Goal: Information Seeking & Learning: Learn about a topic

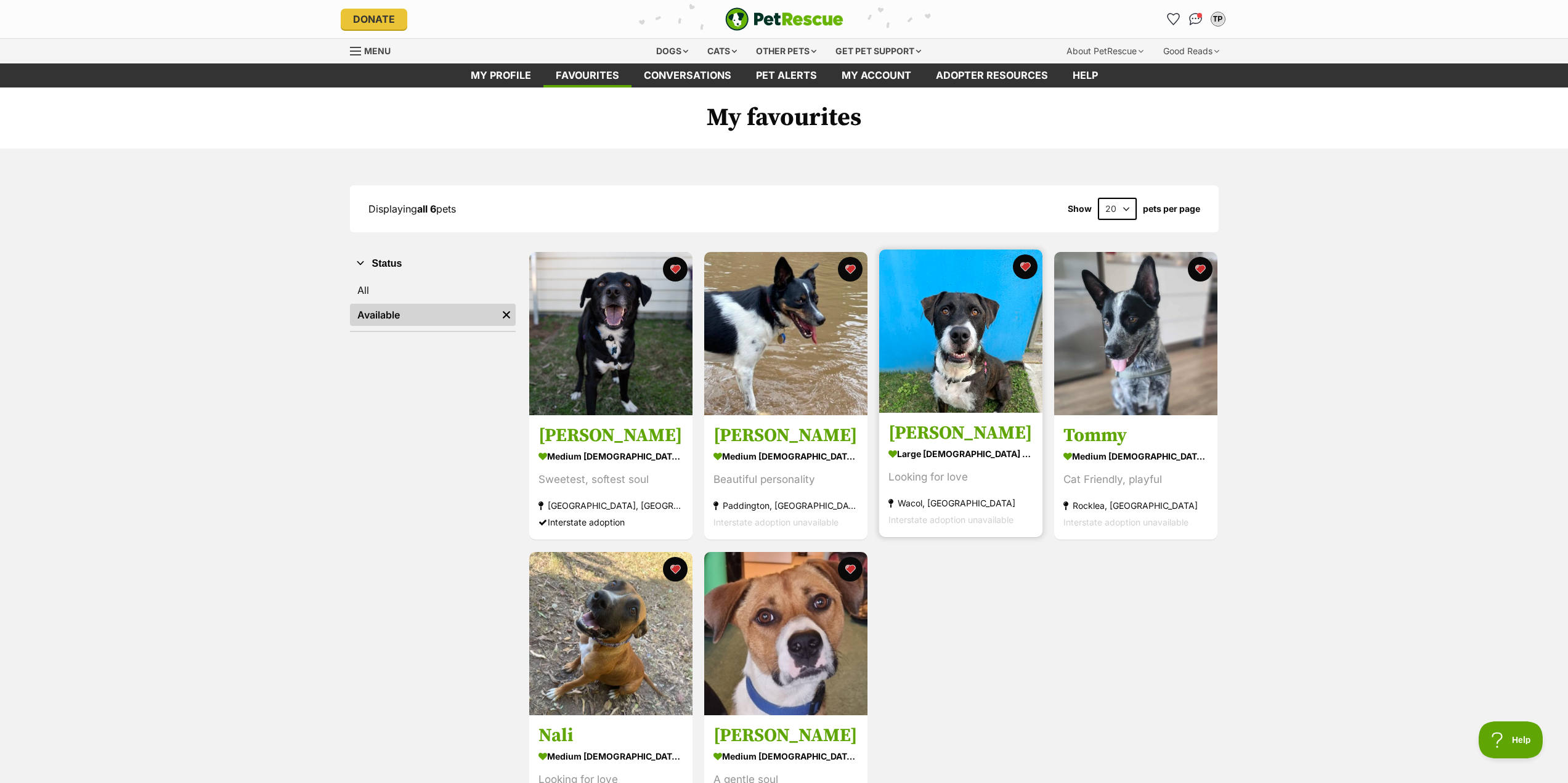
click at [977, 423] on link "Ozzie large male Dog Looking for love Wacol, QLD Interstate adoption unavailable" at bounding box center [961, 475] width 163 height 125
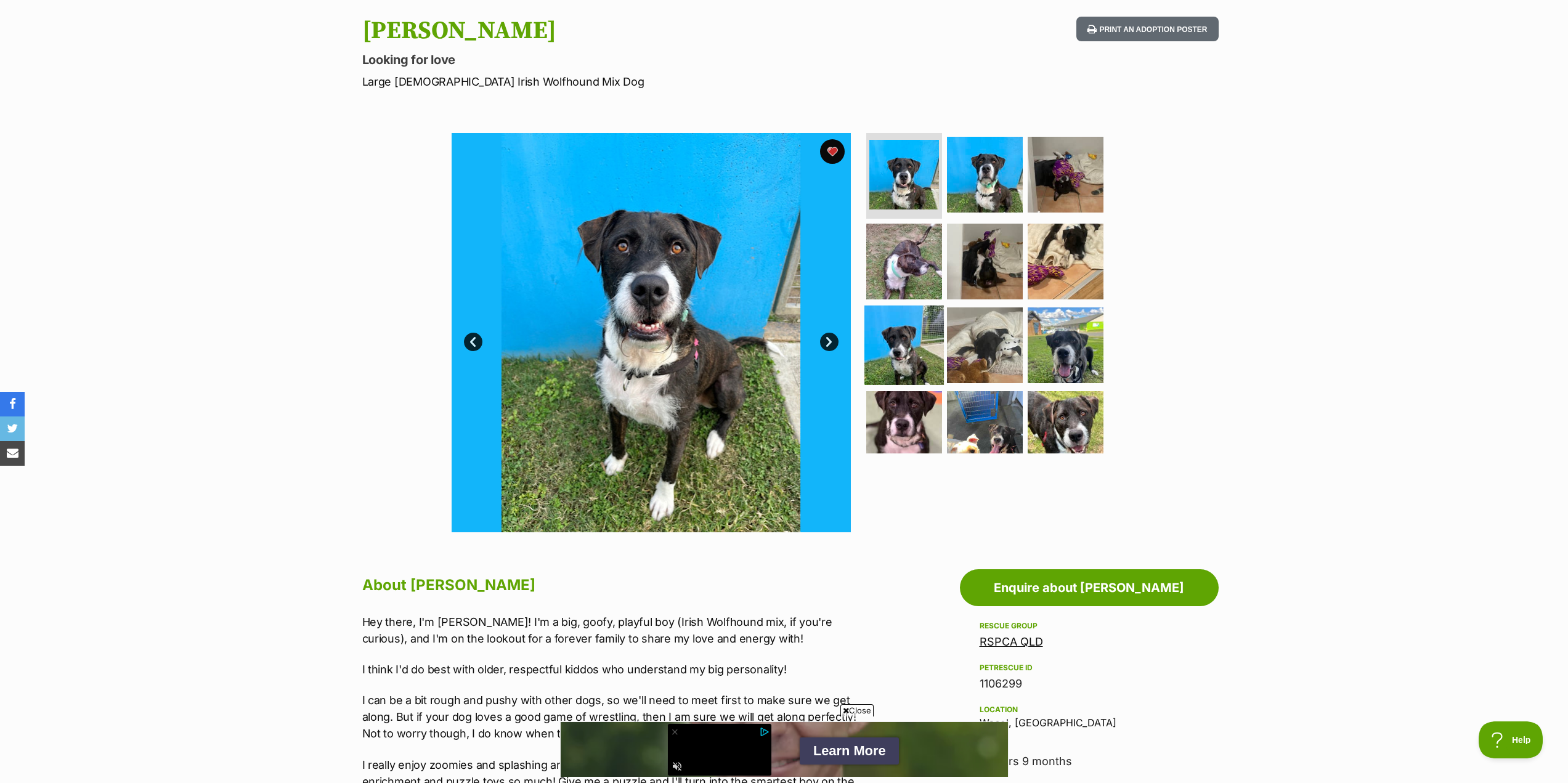
click at [899, 342] on img at bounding box center [904, 346] width 79 height 79
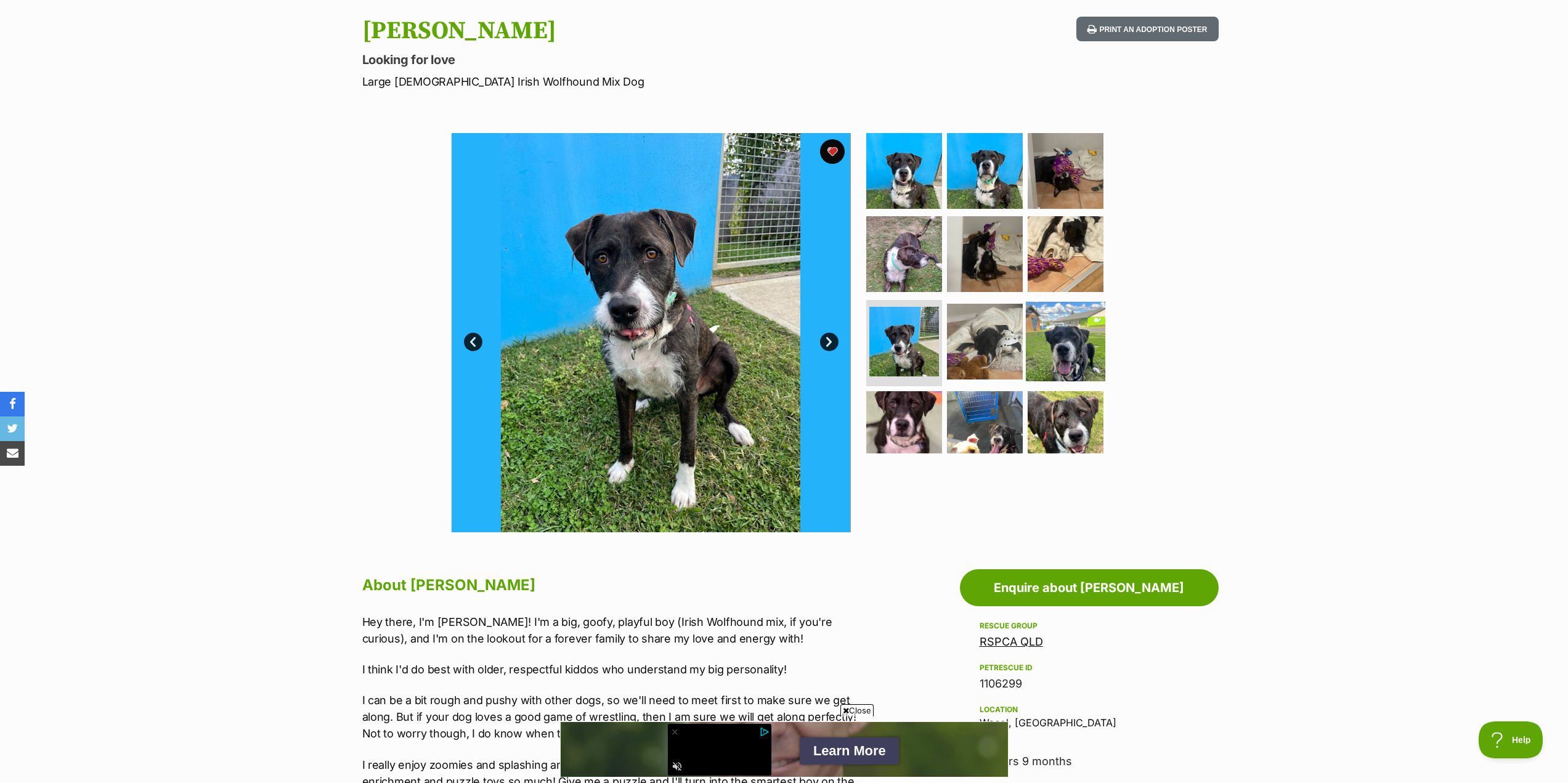
click at [1050, 342] on img at bounding box center [1065, 341] width 79 height 79
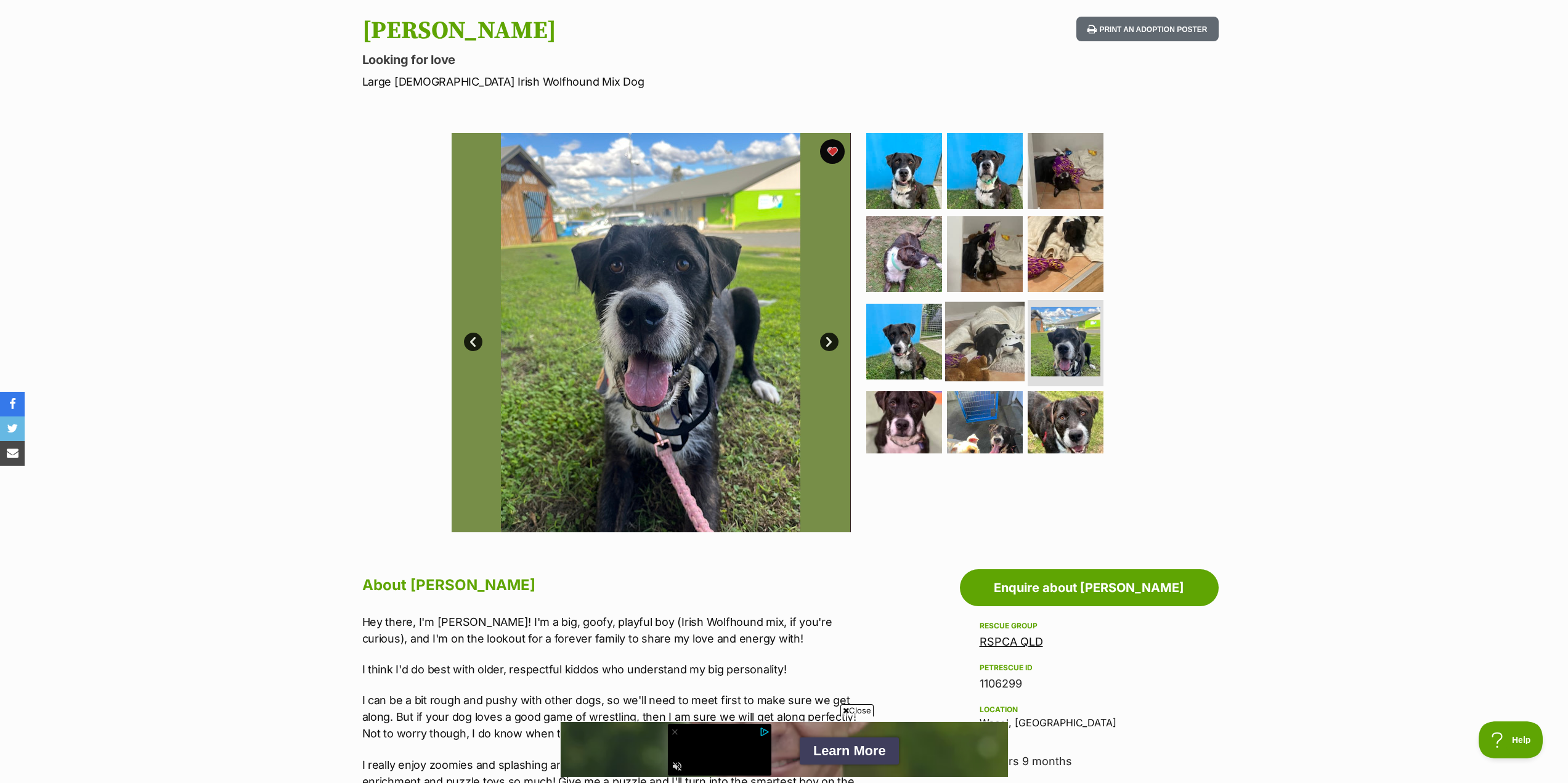
click at [970, 345] on img at bounding box center [984, 341] width 79 height 79
